Goal: Find specific page/section: Find specific page/section

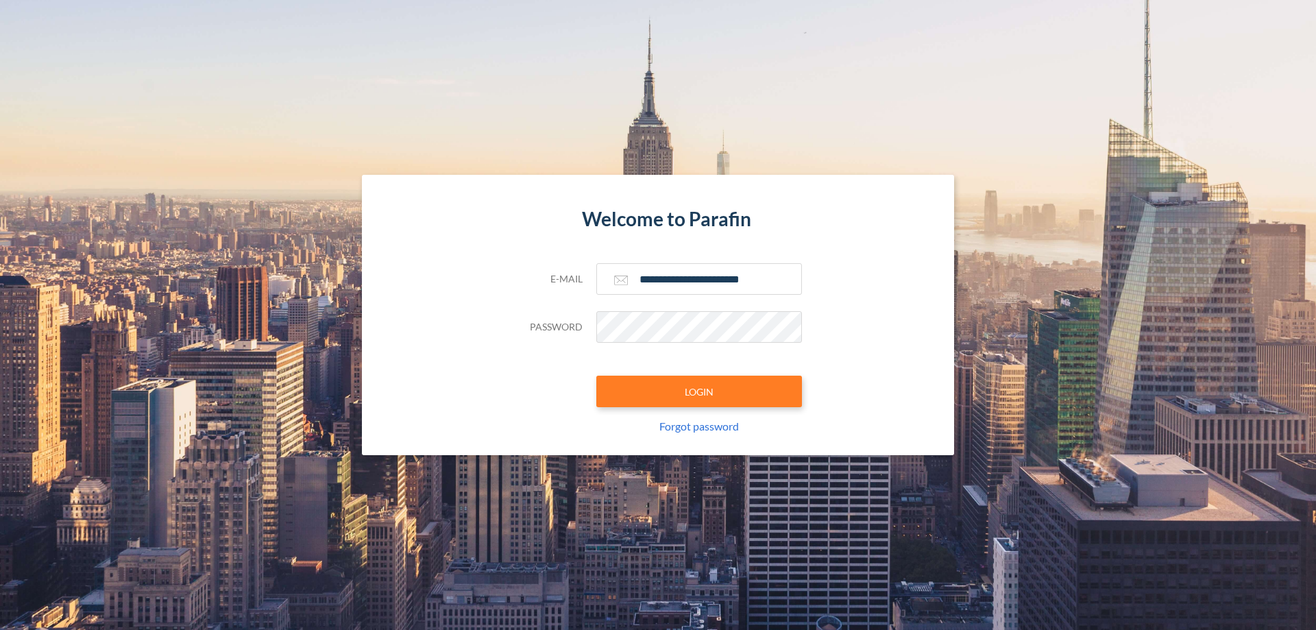
type input "**********"
click at [699, 391] on button "LOGIN" at bounding box center [699, 392] width 206 height 32
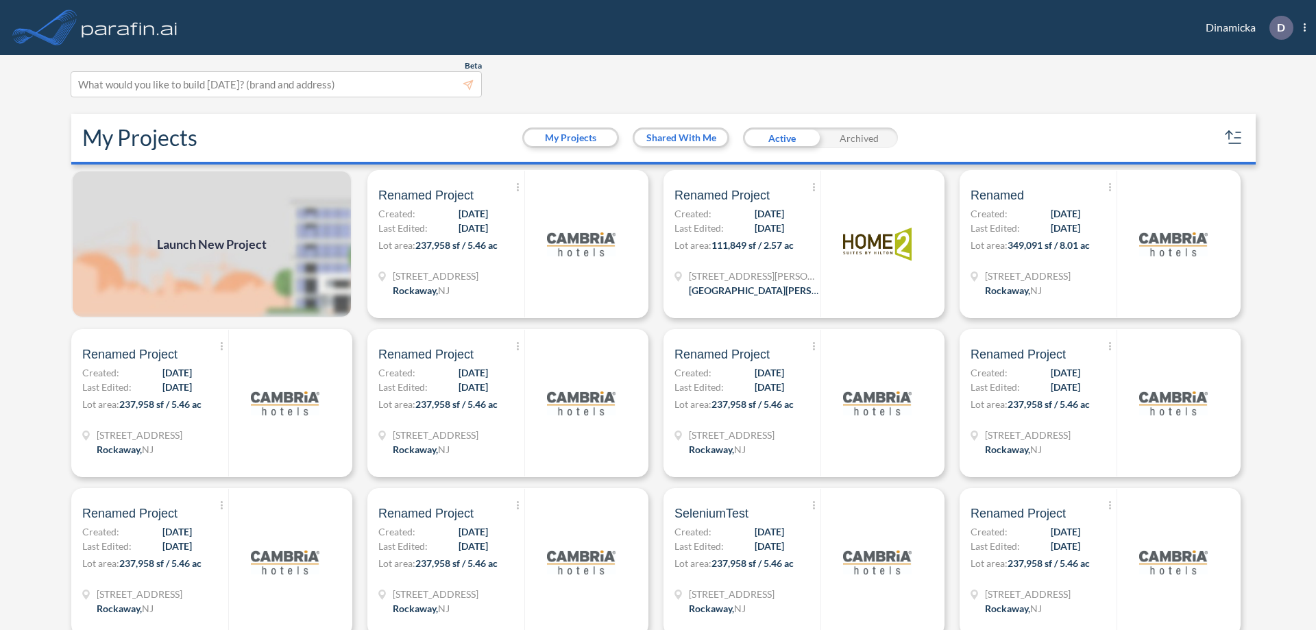
scroll to position [3, 0]
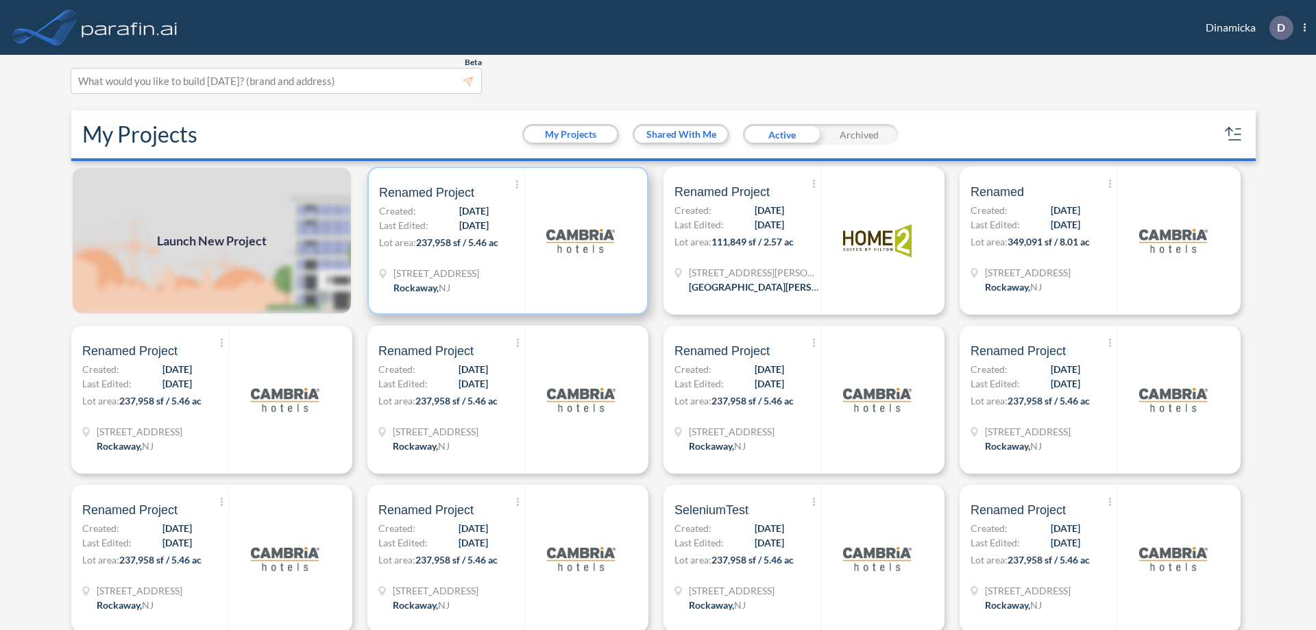
click at [505, 241] on p "Lot area: 237,958 sf / 5.46 ac" at bounding box center [451, 245] width 145 height 20
